Goal: Information Seeking & Learning: Find specific fact

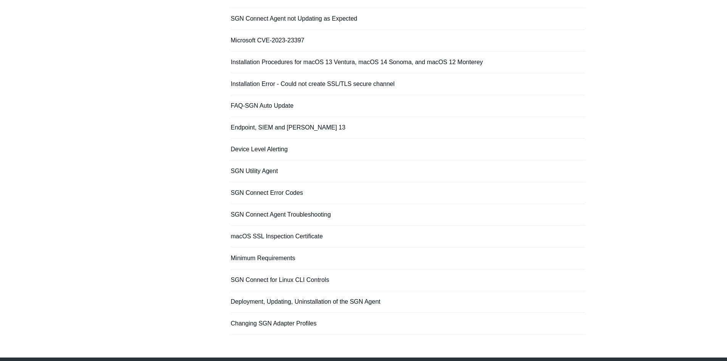
scroll to position [219, 0]
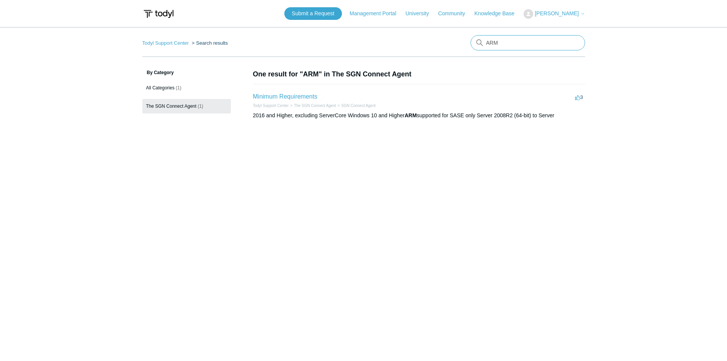
click at [507, 42] on input "ARM" at bounding box center [528, 42] width 114 height 15
click at [170, 42] on link "Todyl Support Center" at bounding box center [165, 43] width 47 height 6
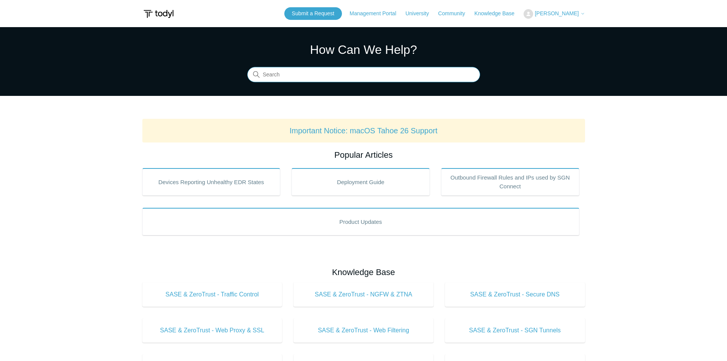
click at [322, 75] on input "Search" at bounding box center [363, 74] width 233 height 15
type input "ARM"
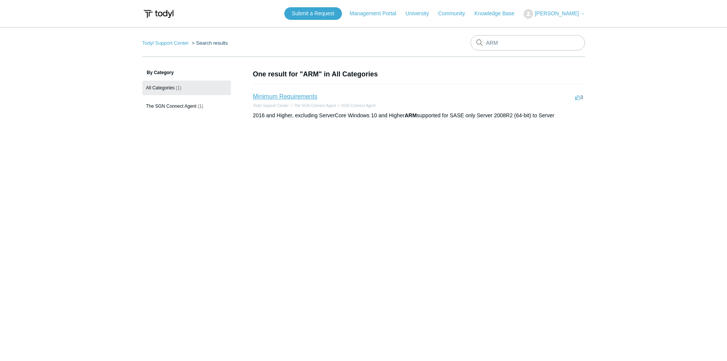
click at [263, 96] on link "Minimum Requirements" at bounding box center [285, 96] width 64 height 6
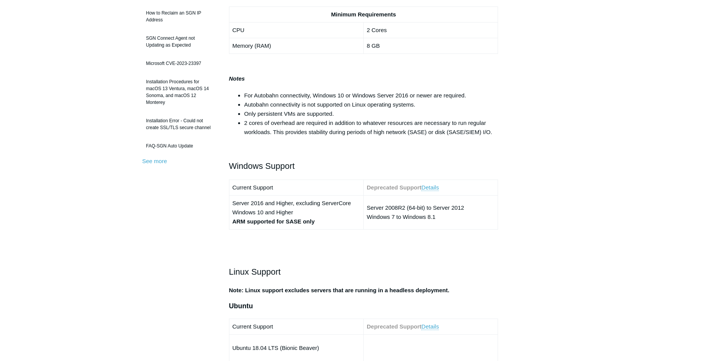
scroll to position [191, 0]
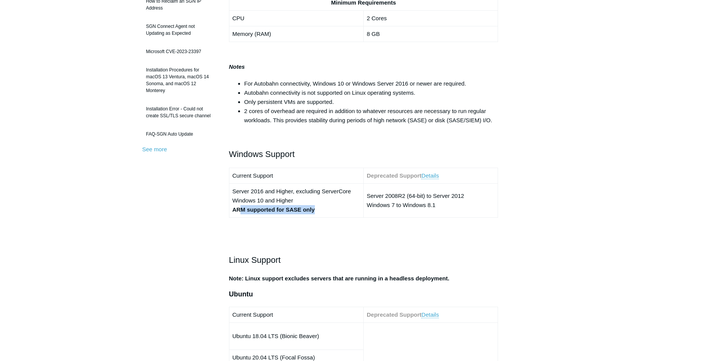
drag, startPoint x: 329, startPoint y: 208, endPoint x: 242, endPoint y: 214, distance: 87.6
click at [242, 214] on td "Server 2016 and Higher, excluding ServerCore Windows 10 and Higher ARM supporte…" at bounding box center [296, 201] width 134 height 34
drag, startPoint x: 232, startPoint y: 213, endPoint x: 302, endPoint y: 214, distance: 70.6
click at [302, 214] on td "Server 2016 and Higher, excluding ServerCore Windows 10 and Higher ARM supporte…" at bounding box center [296, 201] width 134 height 34
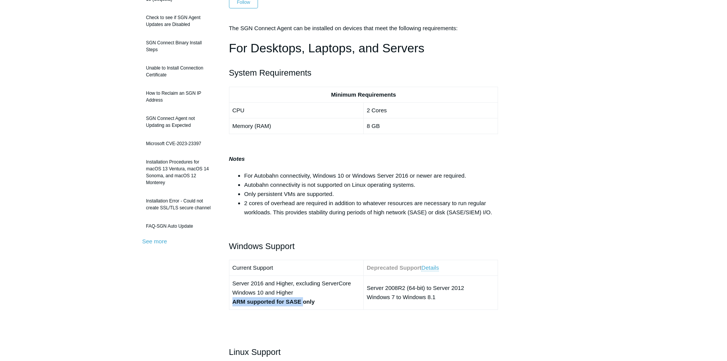
scroll to position [229, 0]
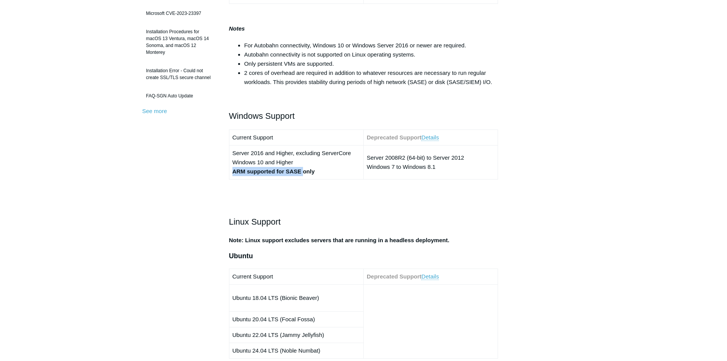
click at [301, 174] on strong "ARM supported for SASE only" at bounding box center [273, 171] width 82 height 6
drag, startPoint x: 232, startPoint y: 172, endPoint x: 321, endPoint y: 171, distance: 88.9
click at [321, 171] on td "Server 2016 and Higher, excluding ServerCore Windows 10 and Higher ARM supporte…" at bounding box center [296, 162] width 134 height 34
